Goal: Information Seeking & Learning: Learn about a topic

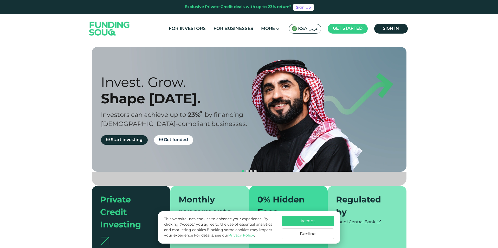
click at [314, 28] on span "KSA عربي" at bounding box center [308, 29] width 20 height 6
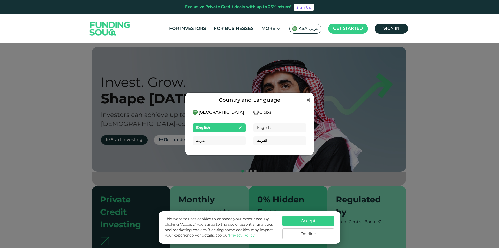
click at [265, 141] on span "العربية" at bounding box center [262, 141] width 10 height 4
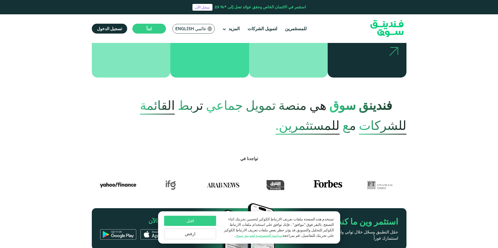
scroll to position [234, 0]
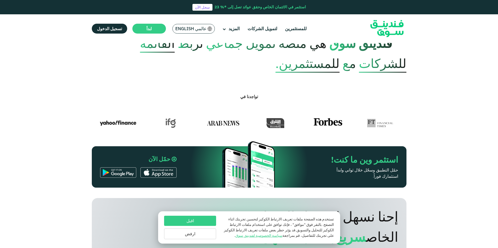
click at [194, 219] on button "اقبل" at bounding box center [190, 221] width 52 height 10
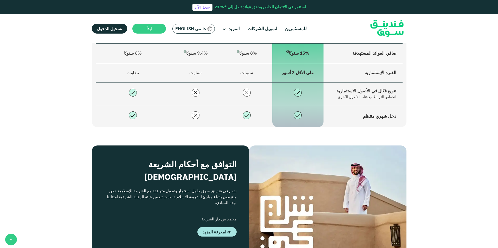
scroll to position [676, 0]
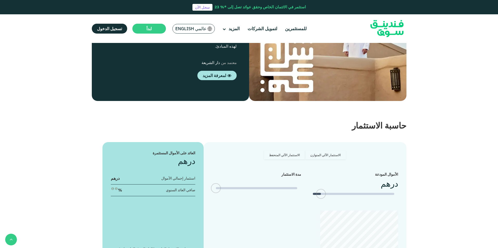
type tc-range-slider "4"
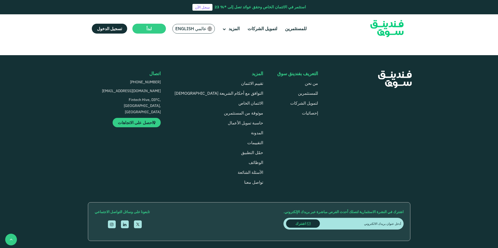
scroll to position [1378, 0]
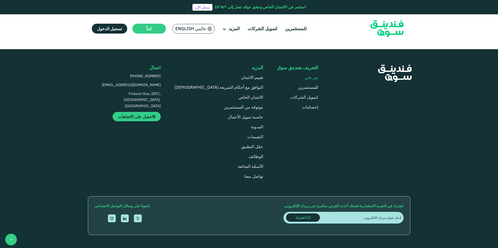
click at [311, 80] on link "من نحن" at bounding box center [311, 77] width 13 height 5
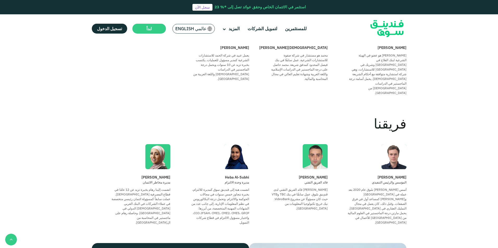
scroll to position [390, 0]
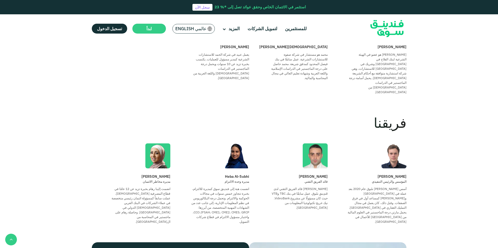
click at [236, 194] on div "انضمت هبة إلى فندينق سوق كمديرة للالتزام، بخبرة تتجاوز خمس سنوات في مجالات الحو…" at bounding box center [219, 204] width 59 height 37
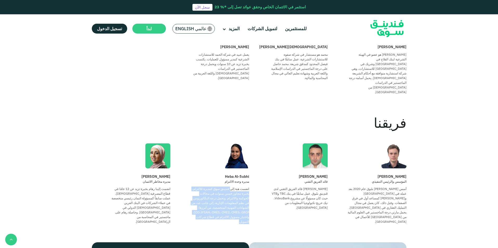
click at [236, 194] on div "انضمت هبة إلى فندينق سوق كمديرة للالتزام، بخبرة تتجاوز خمس سنوات في مجالات الحو…" at bounding box center [219, 204] width 59 height 37
click at [236, 190] on div "انضمت هبة إلى فندينق سوق كمديرة للالتزام، بخبرة تتجاوز خمس سنوات في مجالات الحو…" at bounding box center [219, 204] width 59 height 37
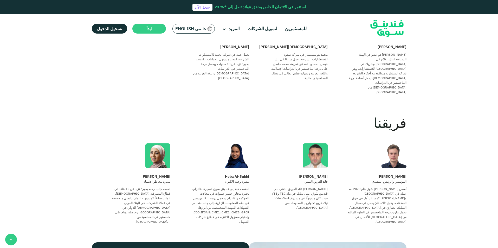
click at [215, 195] on div "انضمت هبة إلى فندينق سوق كمديرة للالتزام، بخبرة تتجاوز خمس سنوات في مجالات الحو…" at bounding box center [219, 204] width 59 height 37
click at [228, 195] on div "انضمت هبة إلى فندينق سوق كمديرة للالتزام، بخبرة تتجاوز خمس سنوات في مجالات الحو…" at bounding box center [219, 204] width 59 height 37
click at [235, 195] on div "انضمت هبة إلى فندينق سوق كمديرة للالتزام، بخبرة تتجاوز خمس سنوات في مجالات الحو…" at bounding box center [219, 204] width 59 height 37
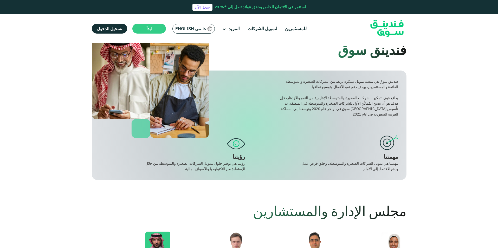
scroll to position [0, 0]
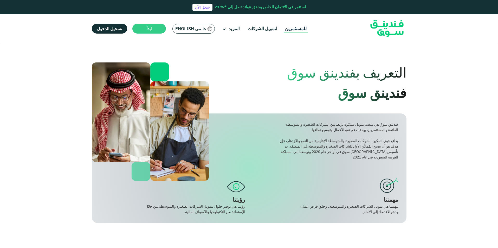
click at [290, 25] on link "للمستثمرين" at bounding box center [296, 28] width 24 height 9
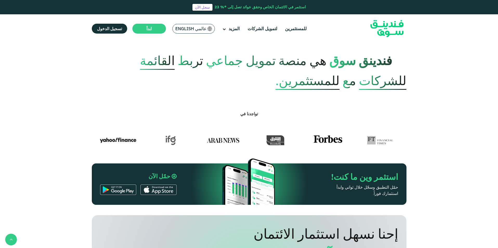
scroll to position [208, 0]
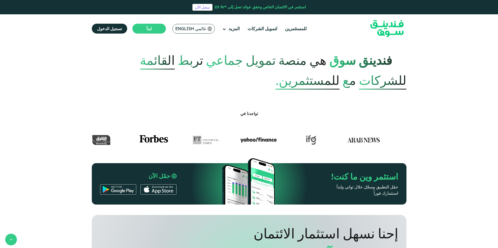
drag, startPoint x: 201, startPoint y: 133, endPoint x: 379, endPoint y: 113, distance: 178.5
click at [379, 113] on div "تواجدنا في" at bounding box center [249, 127] width 323 height 36
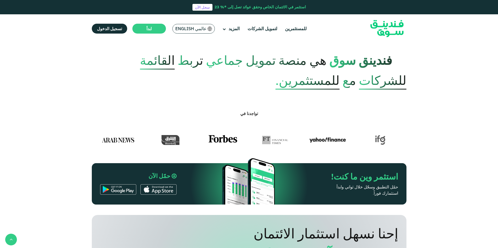
drag, startPoint x: 215, startPoint y: 124, endPoint x: 409, endPoint y: 124, distance: 194.0
click at [411, 123] on section "تواجدنا في" at bounding box center [249, 118] width 498 height 54
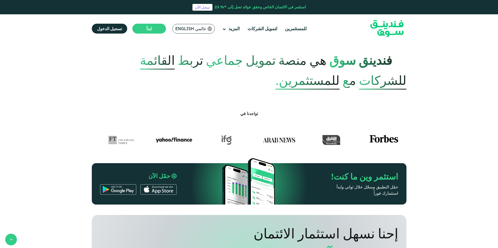
drag, startPoint x: 227, startPoint y: 138, endPoint x: 423, endPoint y: 133, distance: 196.2
click at [423, 133] on section "تواجدنا في" at bounding box center [249, 118] width 498 height 54
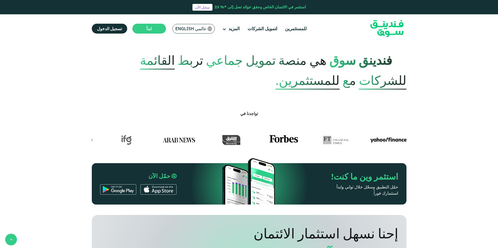
drag, startPoint x: 218, startPoint y: 135, endPoint x: 384, endPoint y: 134, distance: 165.7
click at [384, 135] on img at bounding box center [388, 140] width 36 height 10
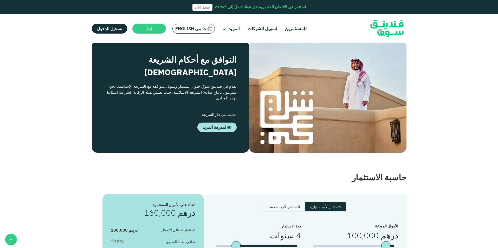
scroll to position [728, 0]
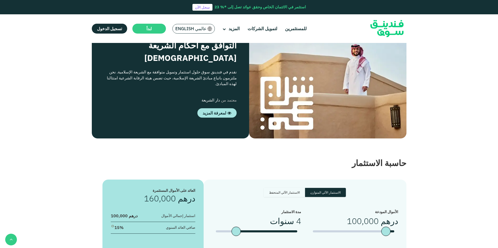
click at [352, 99] on div "تنويع فعّال في الأصول الاستثمارية" at bounding box center [363, 95] width 67 height 7
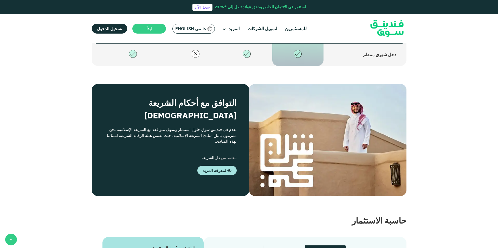
click at [352, 33] on div "تنويع فعّال في الأصول الاستثمارية" at bounding box center [363, 29] width 67 height 7
click at [352, 38] on div "انخفاض الترابط مع فئات الأصول الأخرى" at bounding box center [363, 35] width 67 height 5
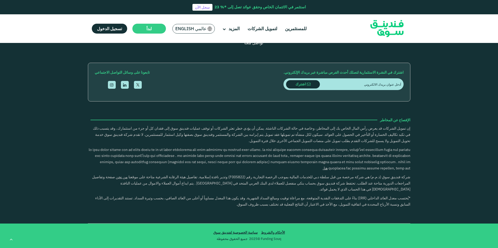
scroll to position [1806, 0]
